Goal: Transaction & Acquisition: Purchase product/service

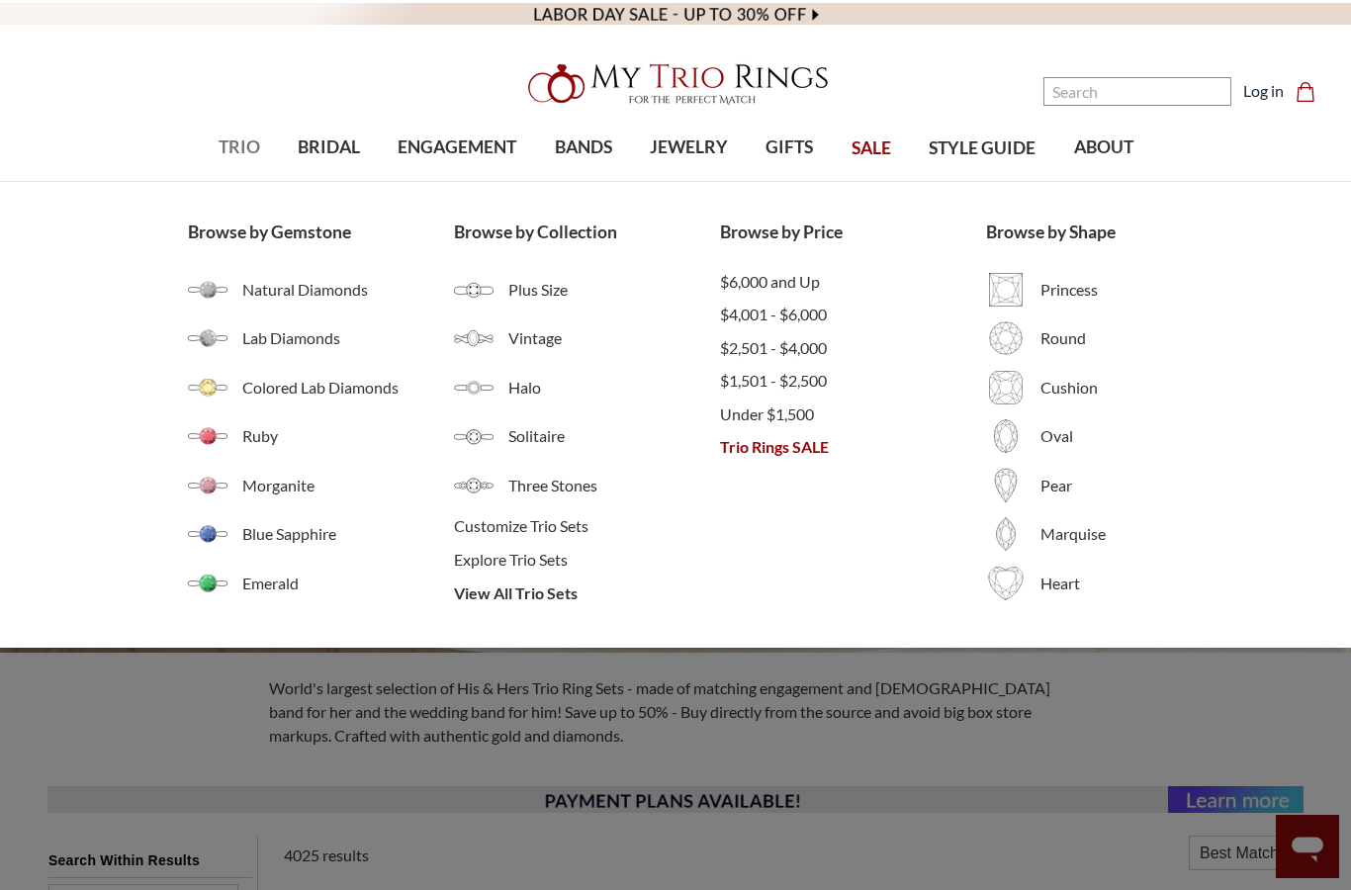
click at [220, 148] on span "TRIO" at bounding box center [240, 147] width 42 height 26
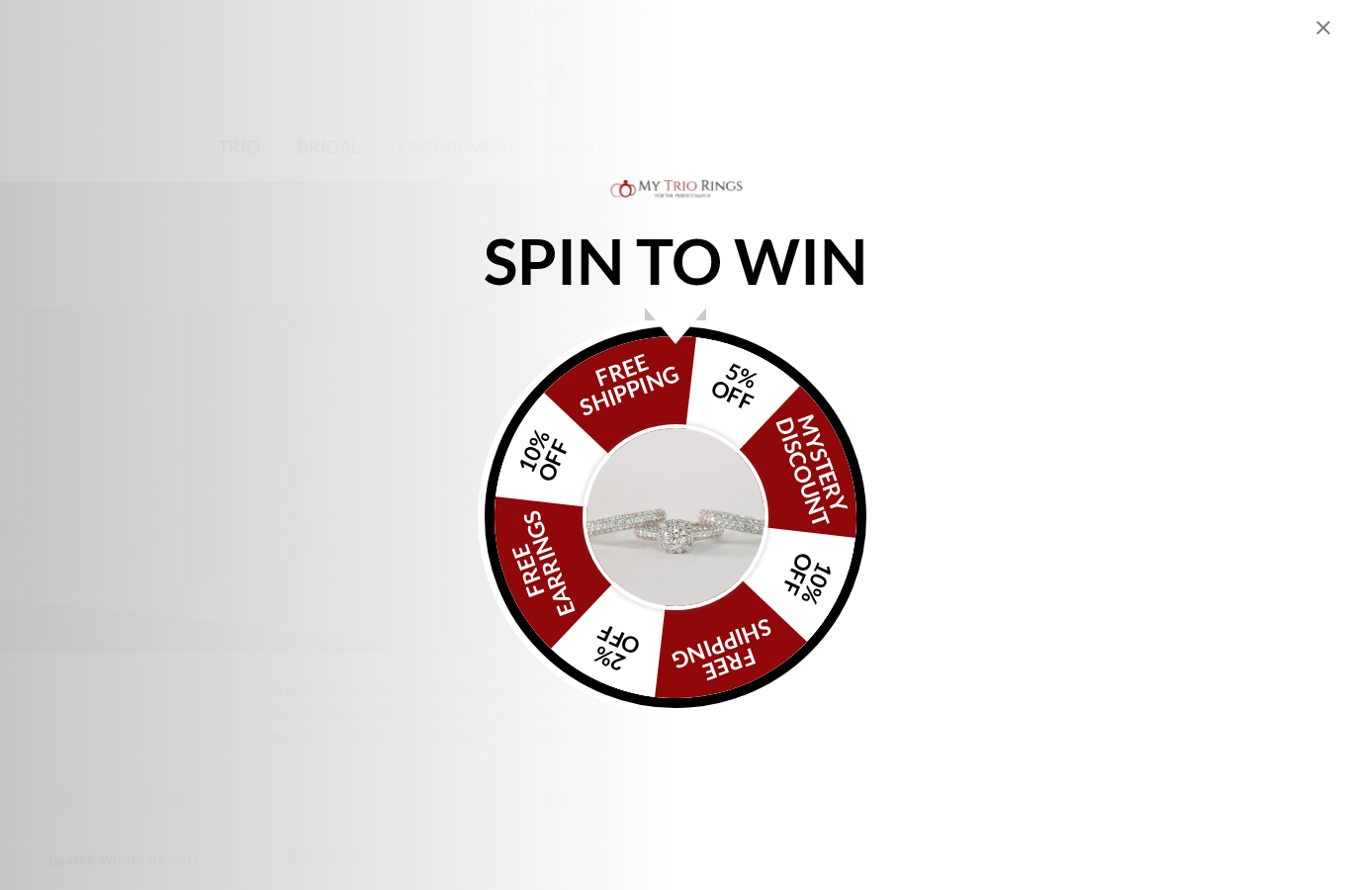
click at [1324, 33] on icon "Close popup" at bounding box center [1323, 28] width 24 height 24
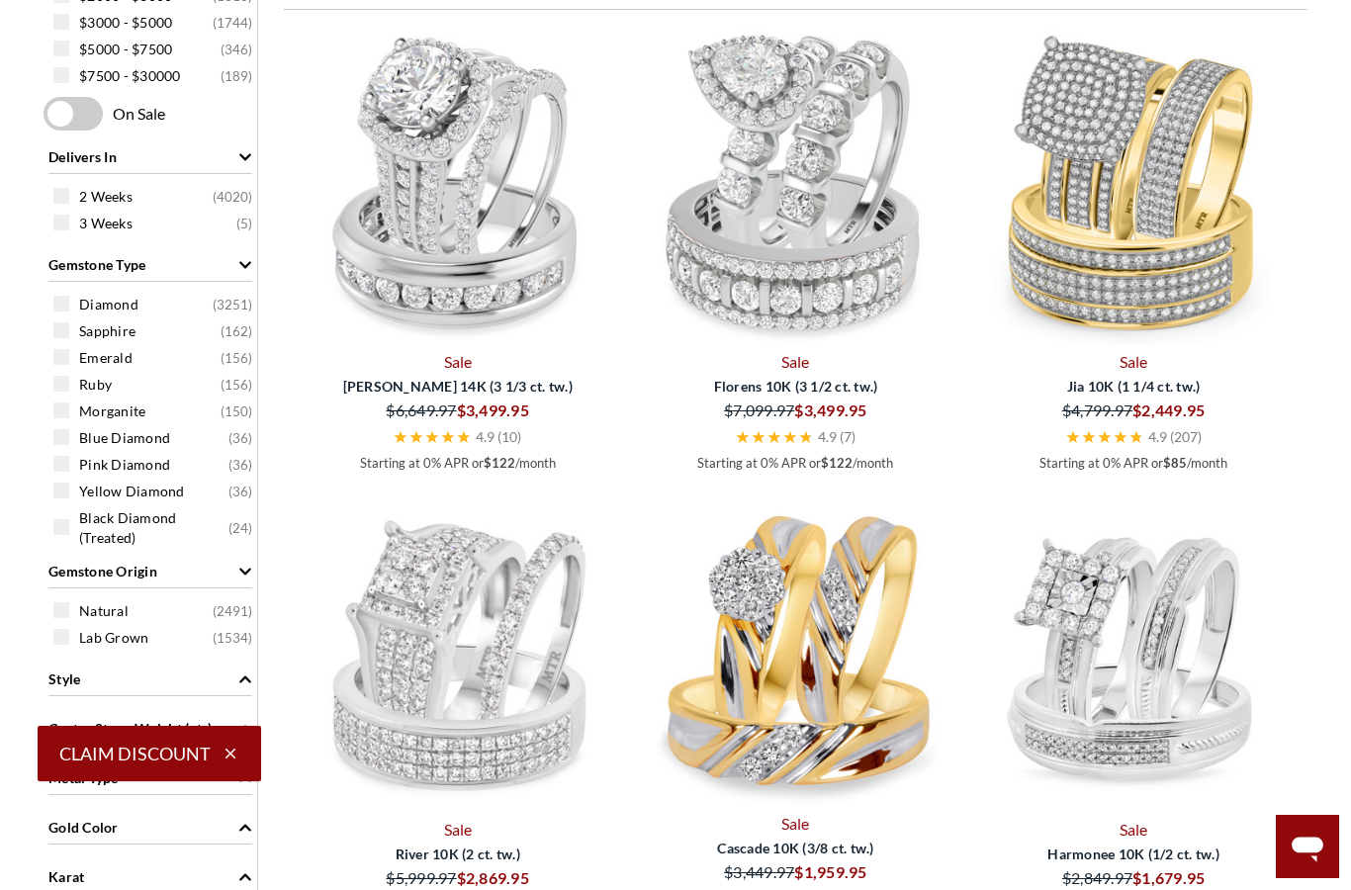
scroll to position [1012, 0]
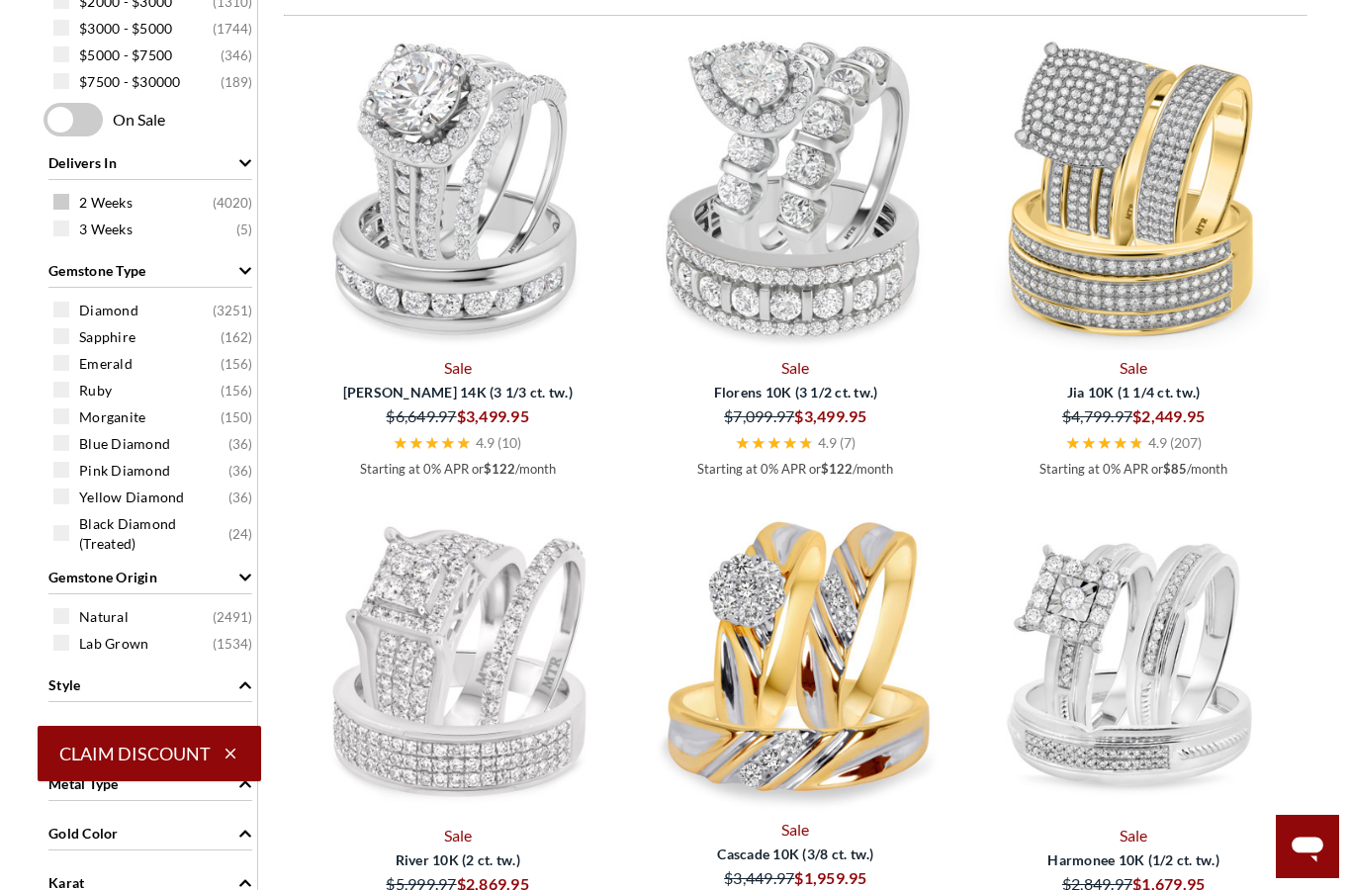
click at [62, 196] on div "2 Weeks ( 4020 )" at bounding box center [155, 202] width 204 height 22
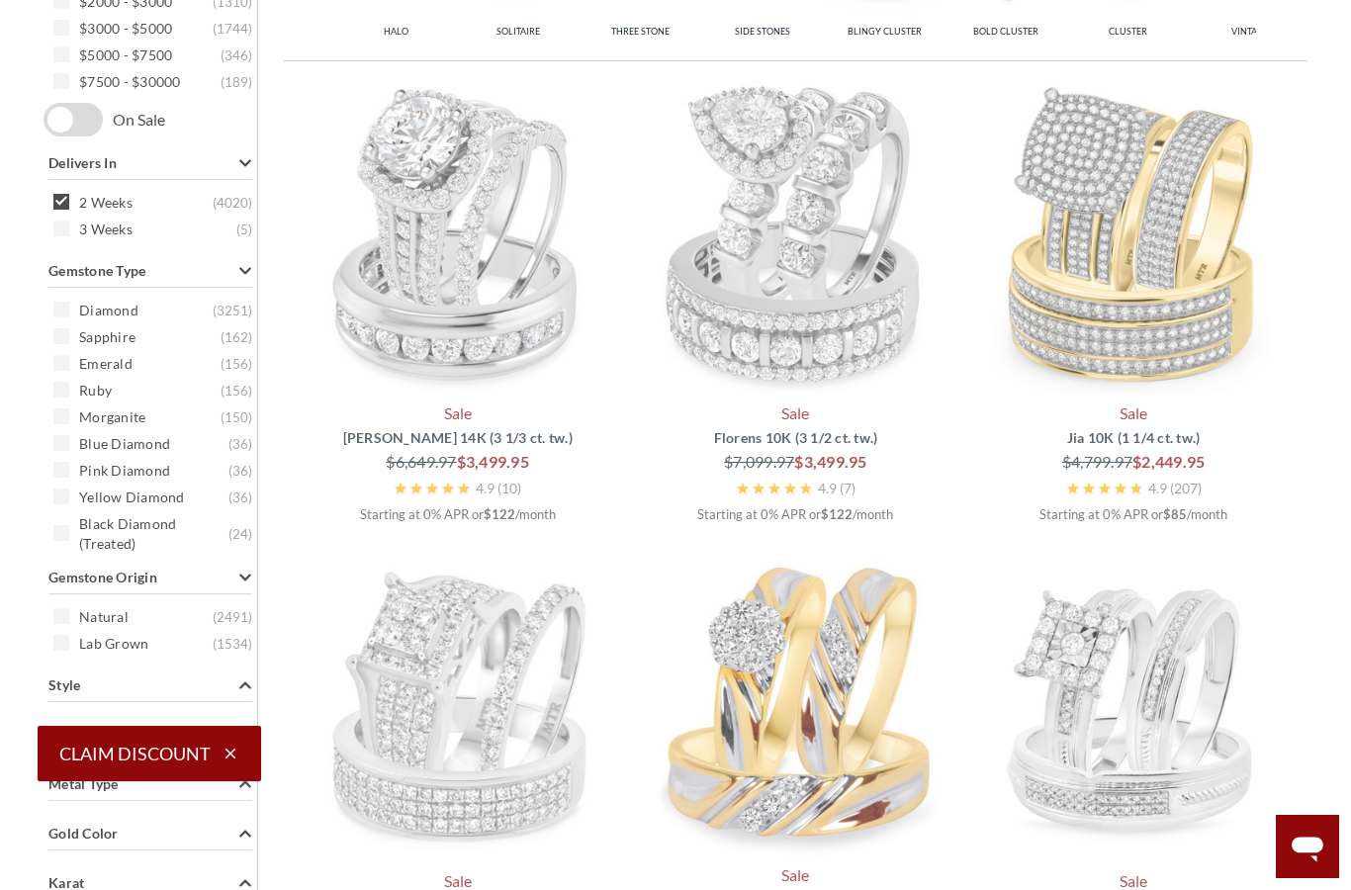
scroll to position [813, 0]
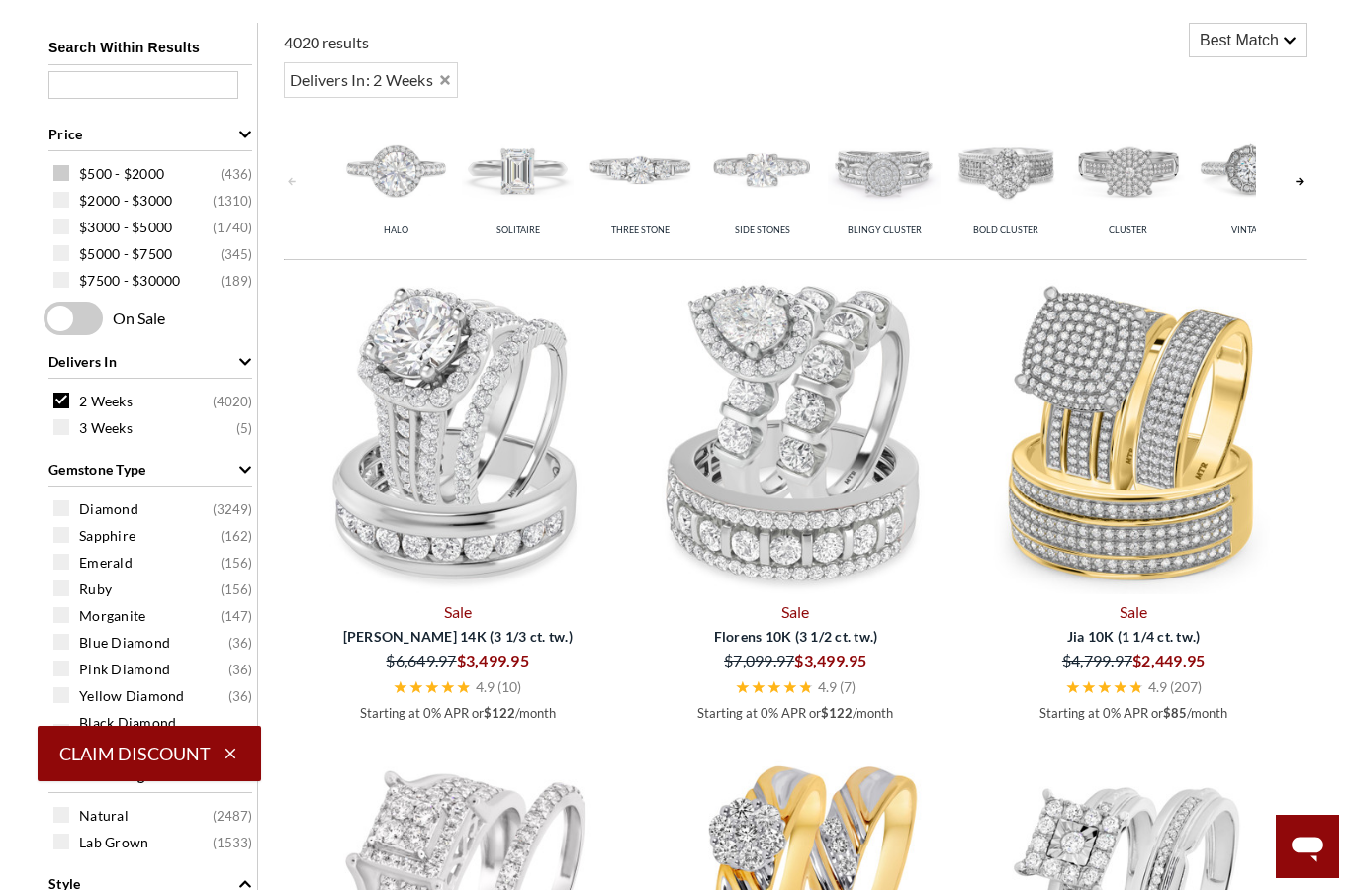
click at [57, 174] on span at bounding box center [61, 173] width 16 height 16
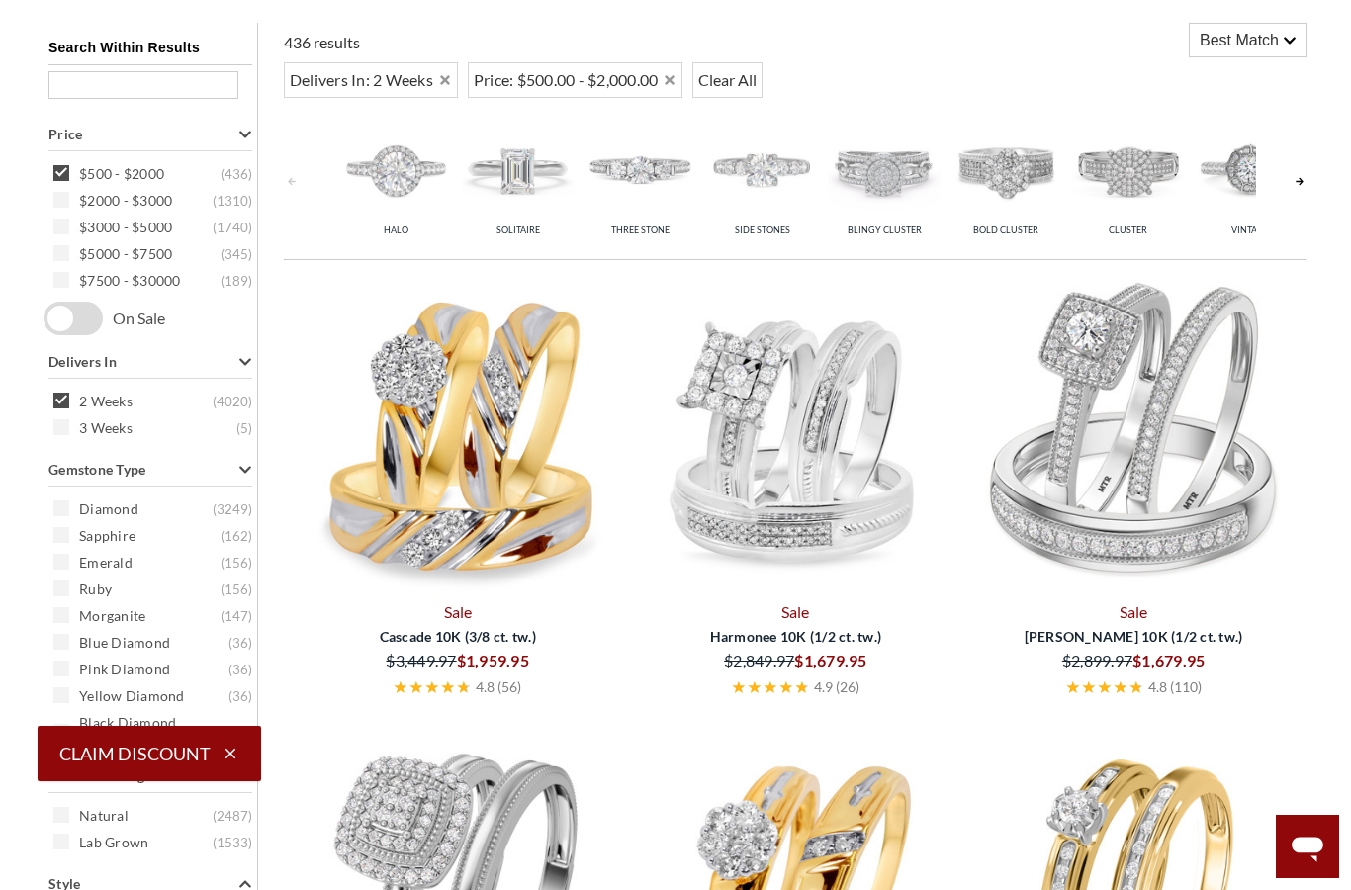
click at [61, 327] on div "Search Within Results Price $500 - $2000 ( 436 ) $2000 - $3000 ( 1310 ) $3000 -…" at bounding box center [151, 871] width 215 height 1696
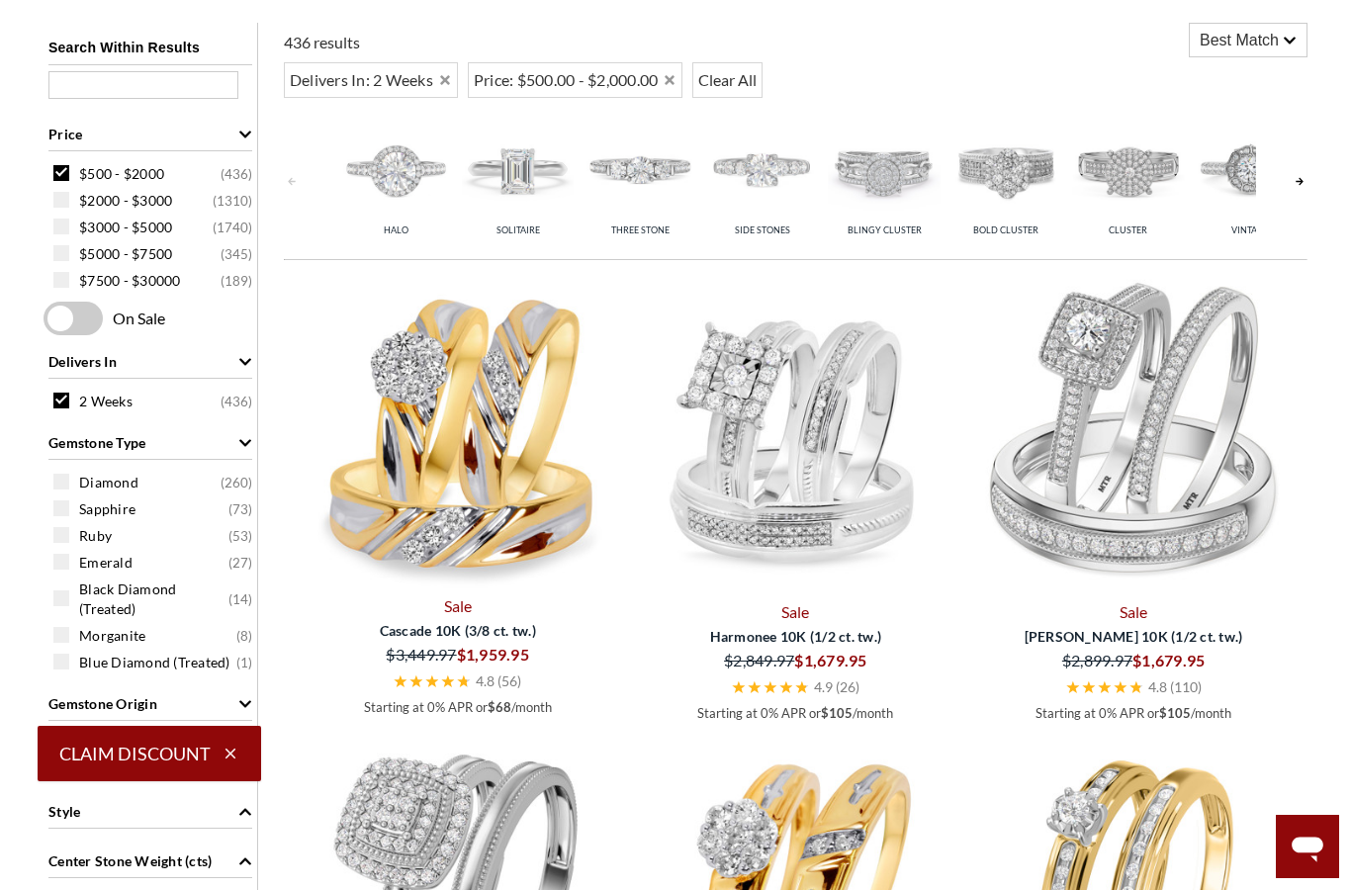
click at [59, 322] on span at bounding box center [73, 319] width 59 height 34
click at [47, 319] on input "checkbox" at bounding box center [47, 319] width 0 height 0
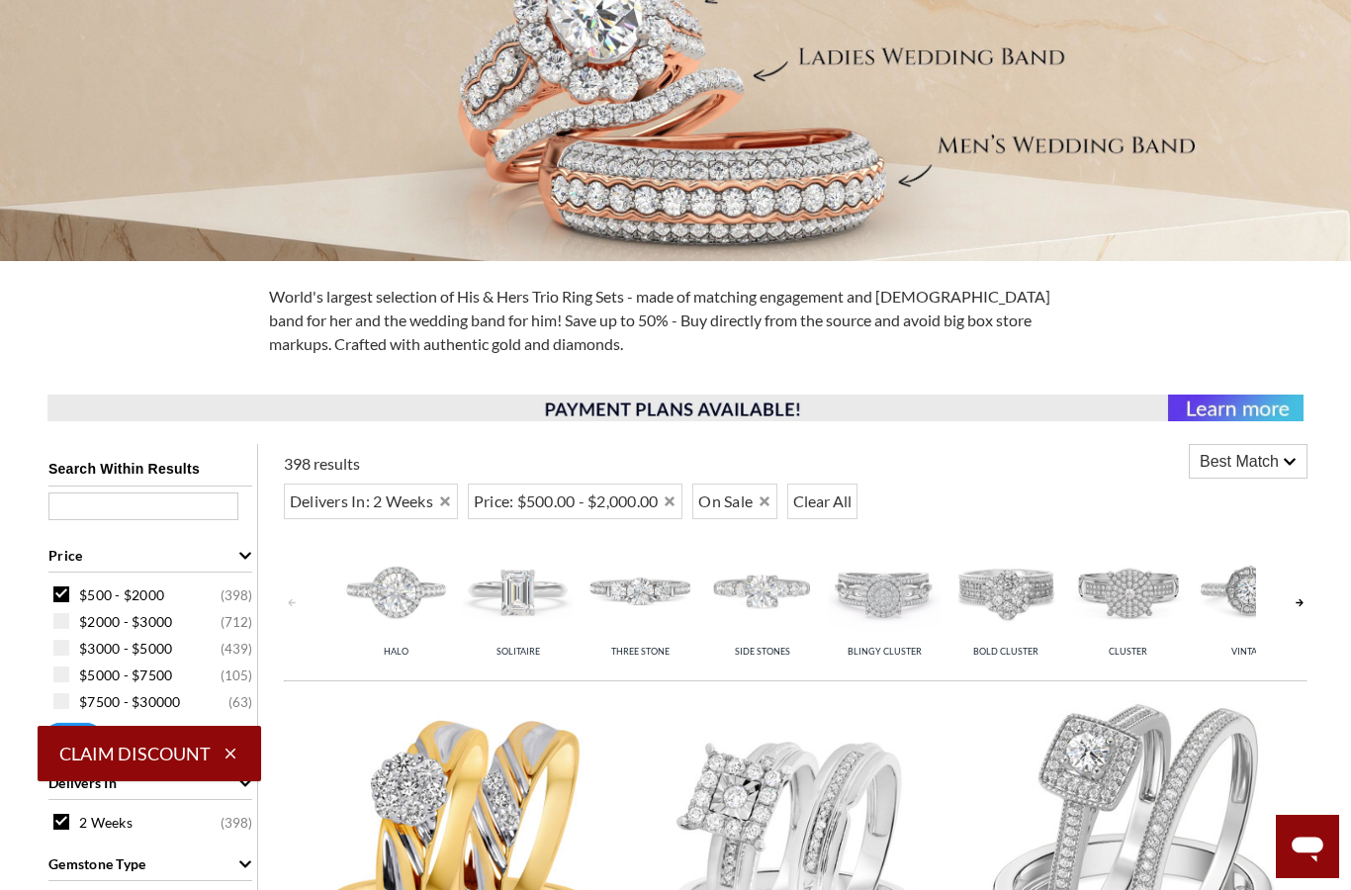
scroll to position [402, 0]
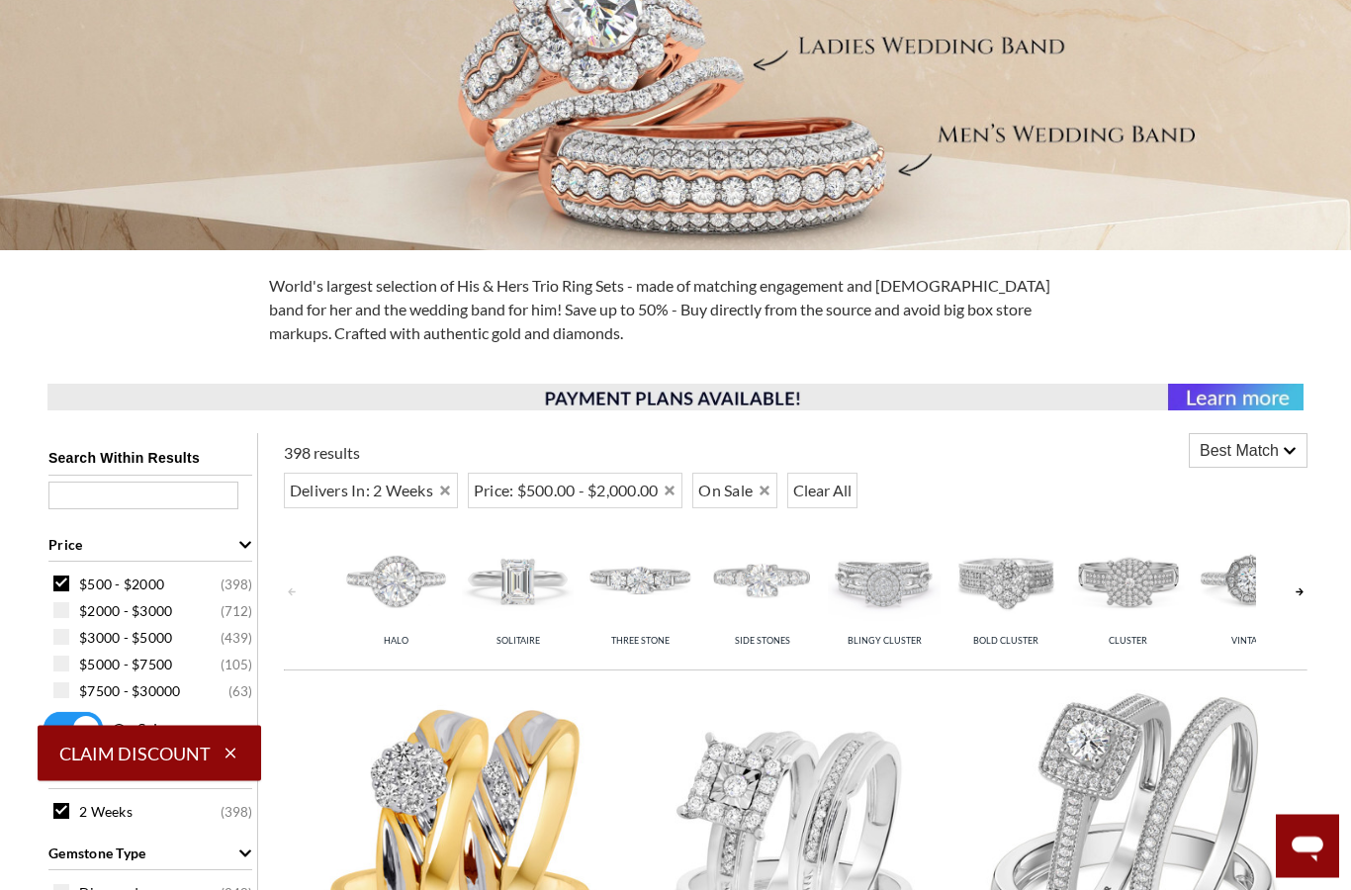
click at [1237, 457] on span "Best Match" at bounding box center [1239, 452] width 79 height 24
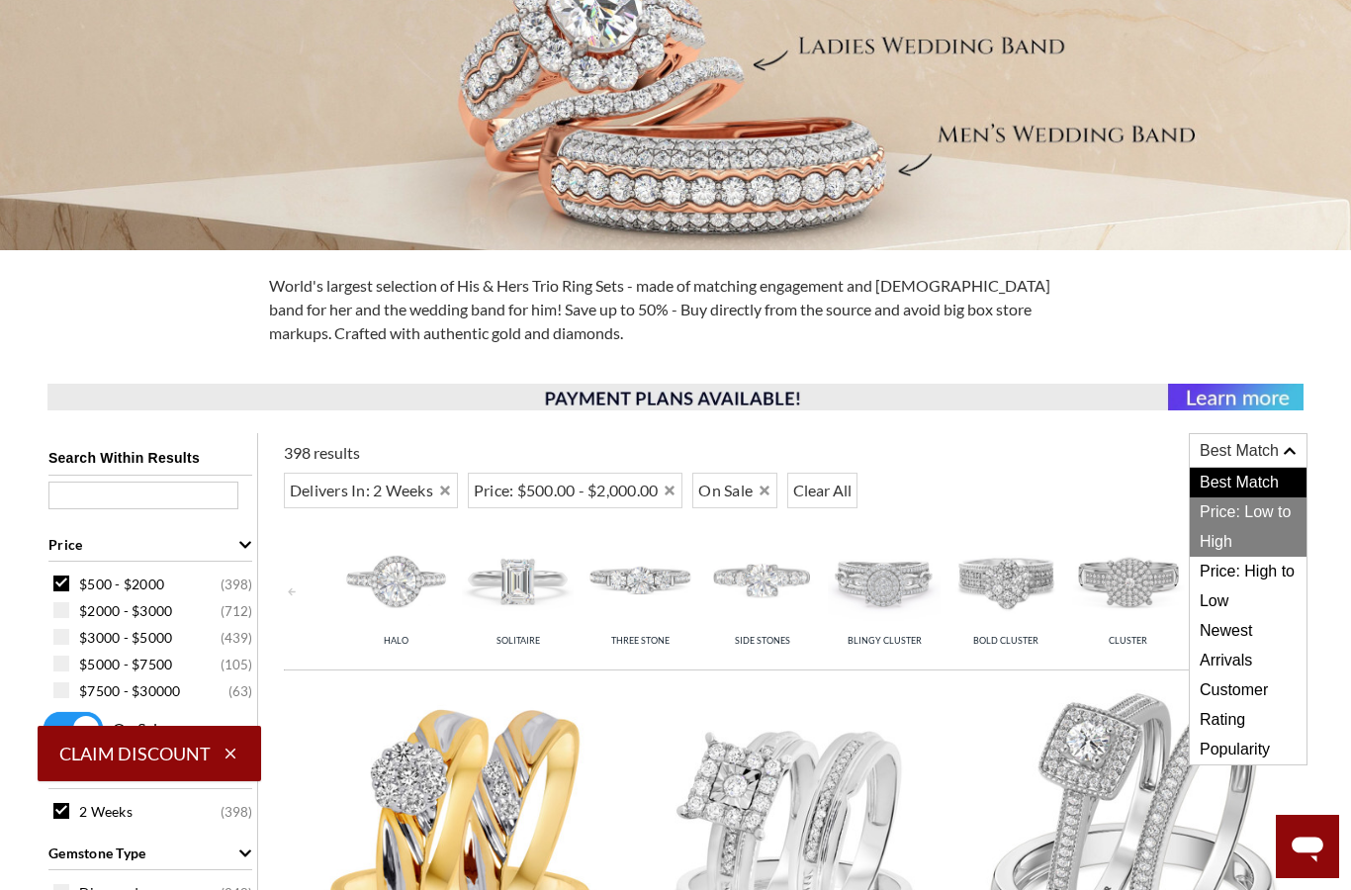
click at [1224, 514] on span "Price: Low to High" at bounding box center [1248, 526] width 117 height 59
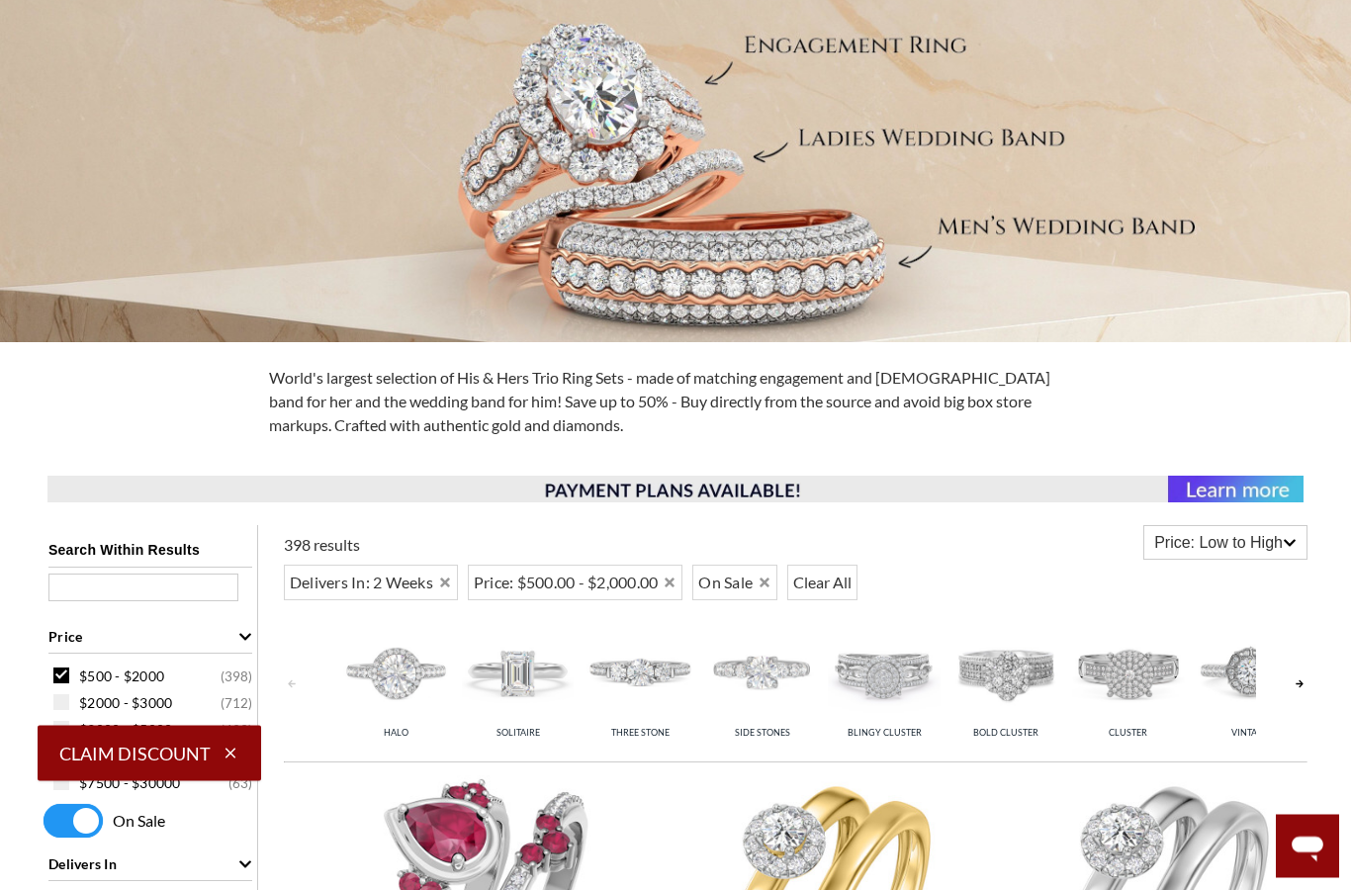
scroll to position [264, 0]
